Goal: Information Seeking & Learning: Learn about a topic

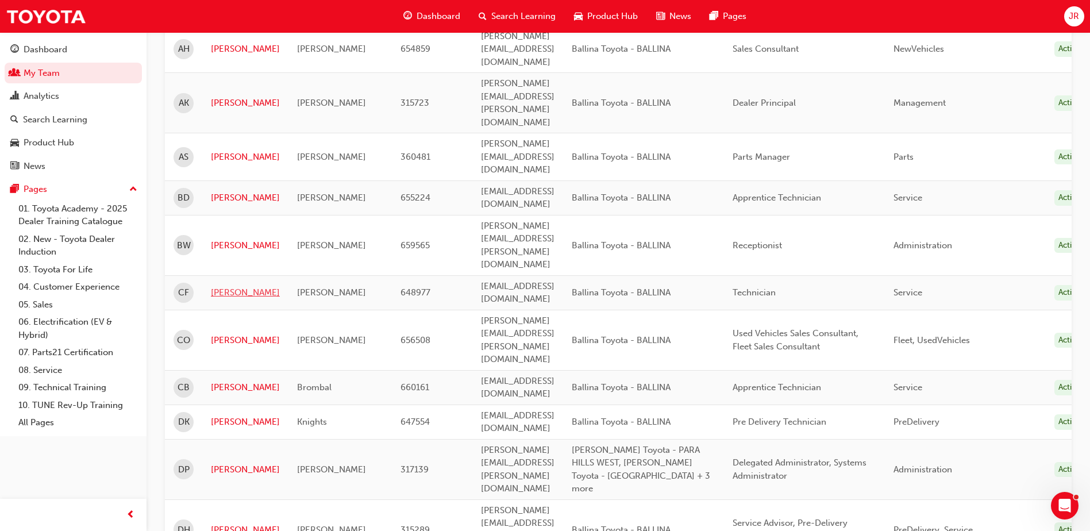
click at [263, 286] on link "[PERSON_NAME]" at bounding box center [245, 292] width 69 height 13
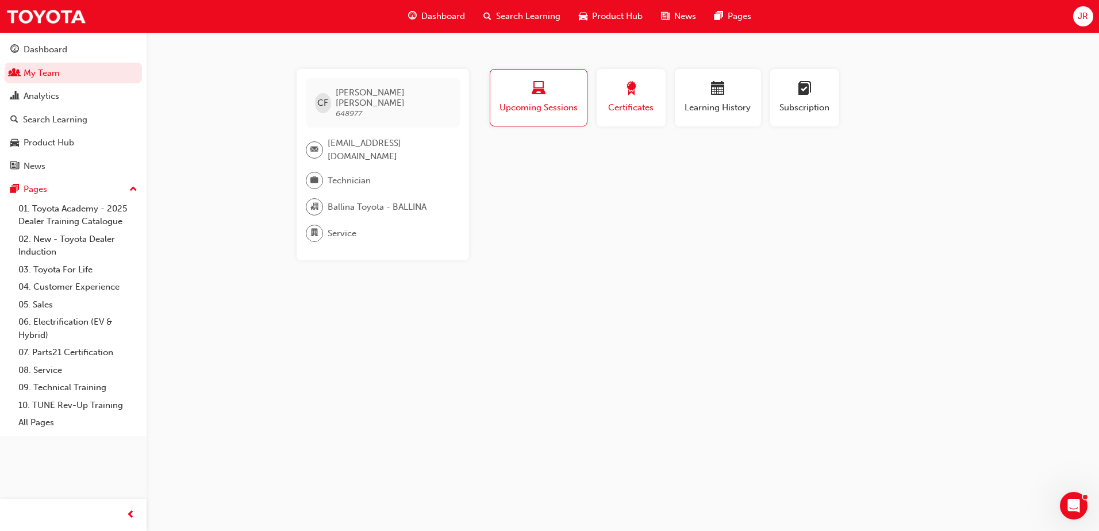
click at [654, 110] on span "Certificates" at bounding box center [631, 107] width 52 height 13
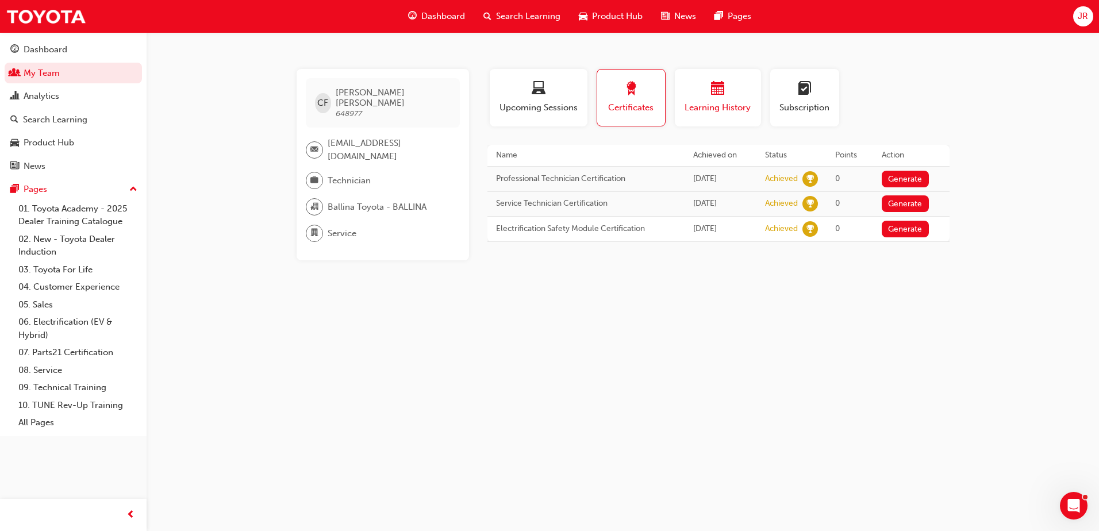
click at [710, 107] on span "Learning History" at bounding box center [717, 107] width 69 height 13
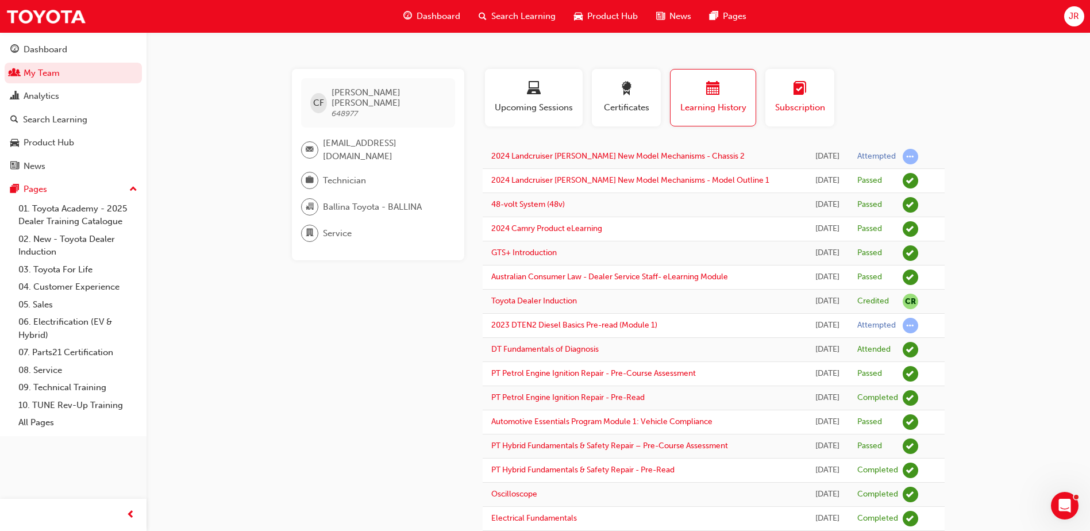
click at [803, 105] on span "Subscription" at bounding box center [800, 107] width 52 height 13
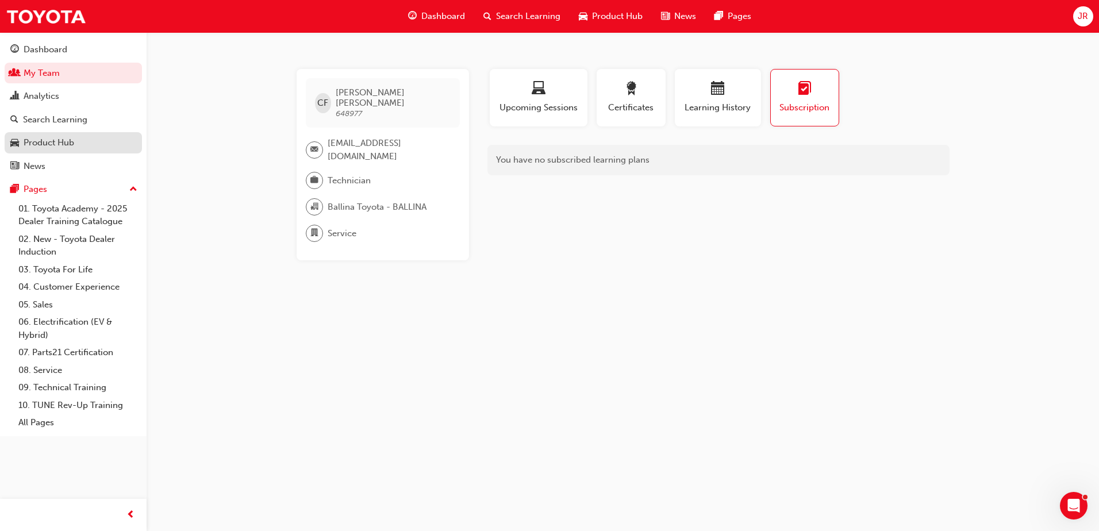
click at [60, 141] on div "Product Hub" at bounding box center [49, 142] width 51 height 13
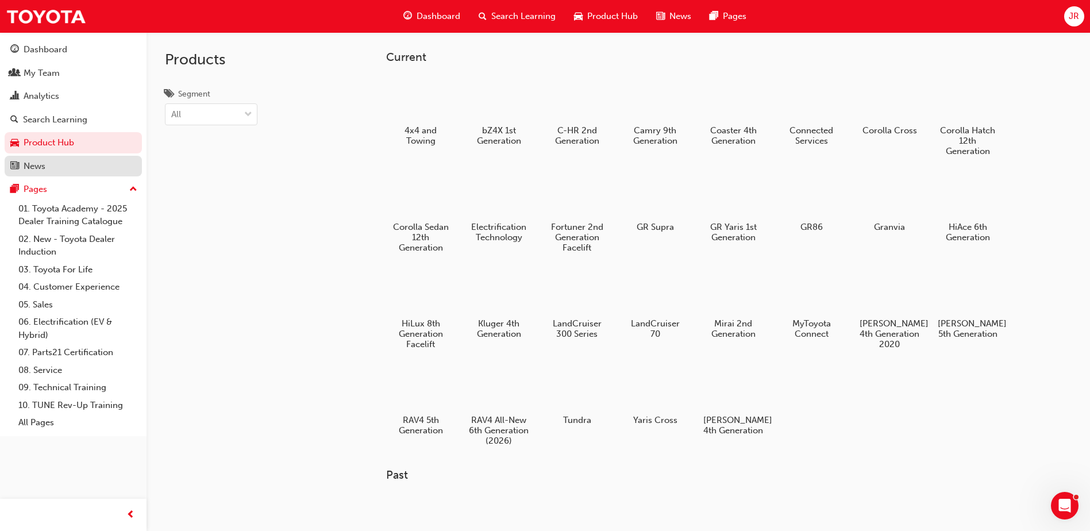
click at [40, 169] on div "News" at bounding box center [35, 166] width 22 height 13
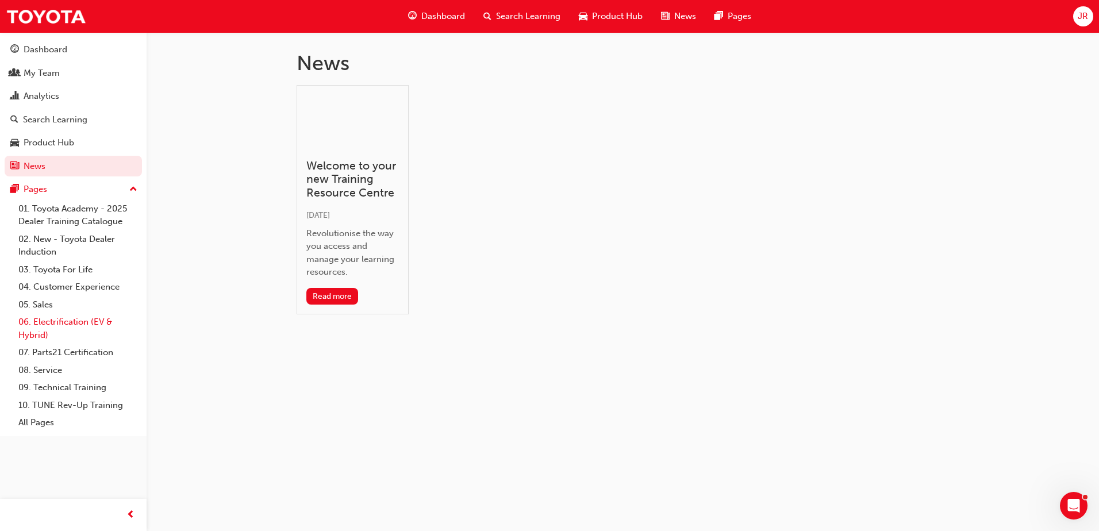
click at [46, 318] on link "06. Electrification (EV & Hybrid)" at bounding box center [78, 328] width 128 height 30
